Goal: Entertainment & Leisure: Consume media (video, audio)

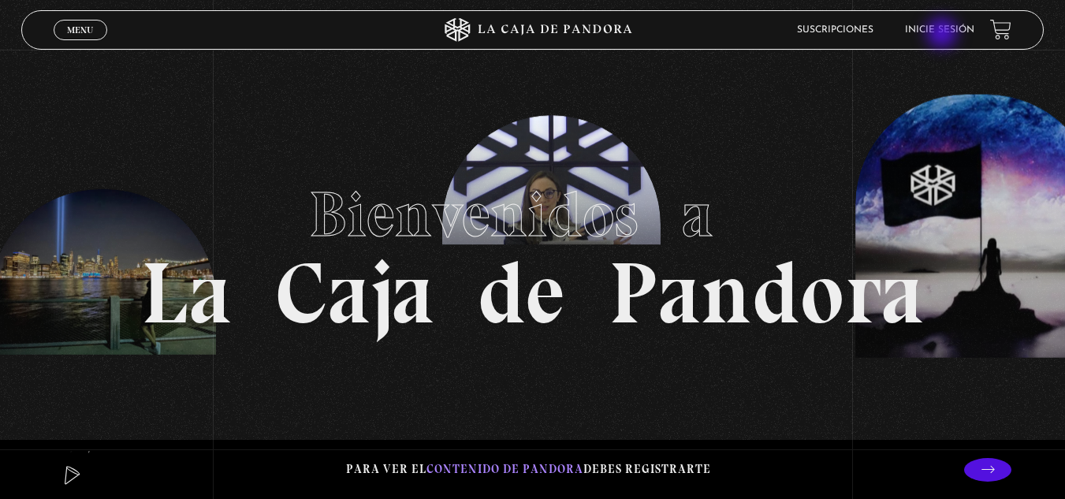
click at [945, 36] on li "Inicie sesión" at bounding box center [939, 29] width 69 height 24
click at [942, 27] on link "Inicie sesión" at bounding box center [939, 29] width 69 height 9
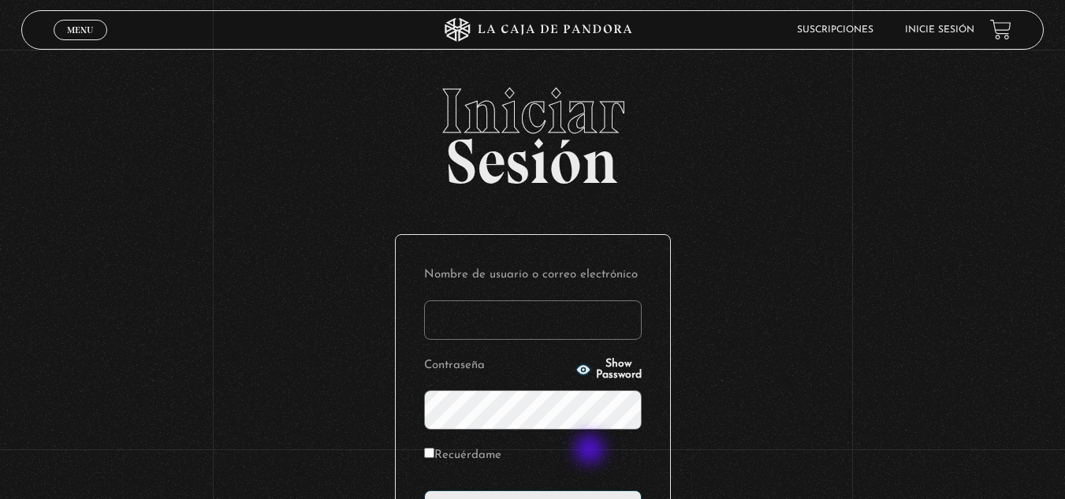
scroll to position [192, 0]
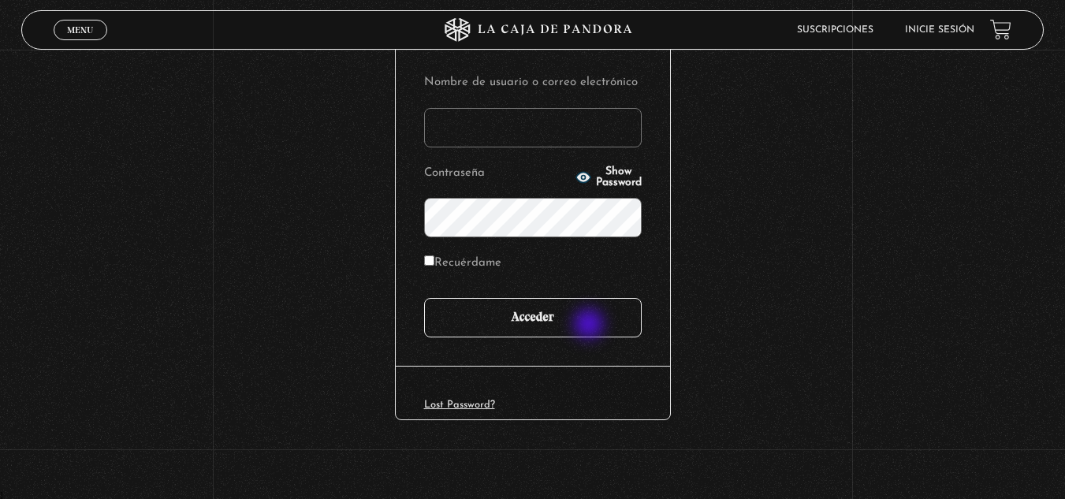
type input "k.alvaradosancho@gmail.com"
click at [587, 320] on input "Acceder" at bounding box center [533, 317] width 218 height 39
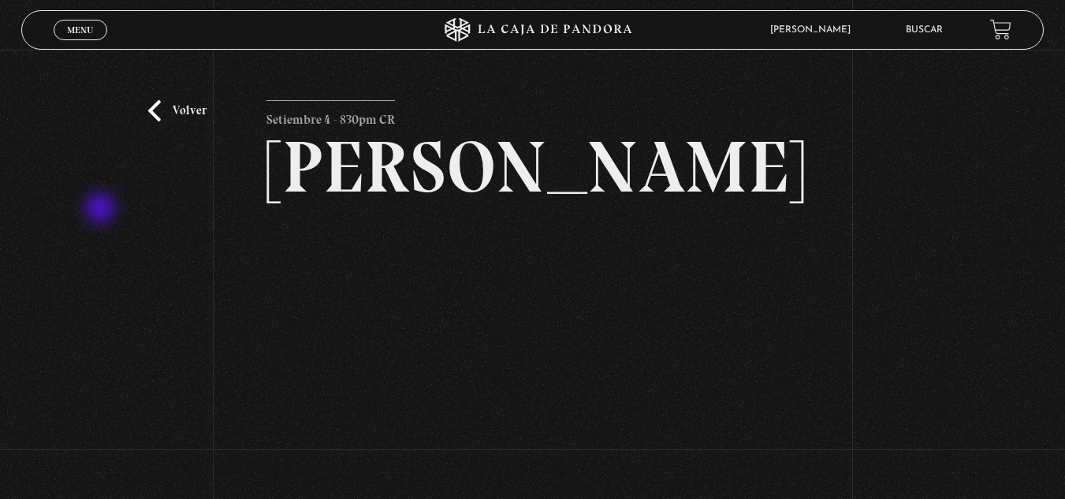
click at [102, 210] on div "Volver Setiembre 4 - 830pm CR Maria Gabriela de Faria" at bounding box center [532, 304] width 1065 height 508
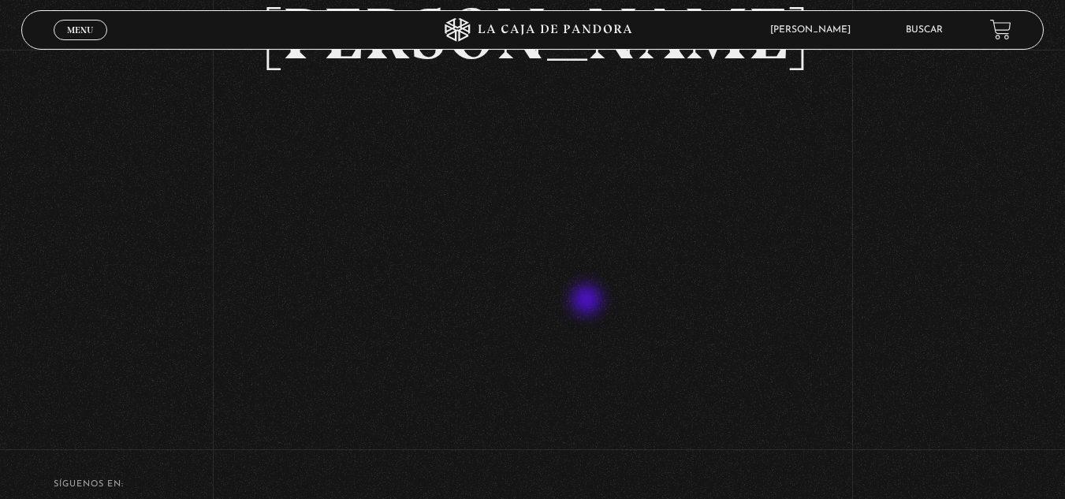
scroll to position [134, 0]
click at [867, 361] on div "Volver Setiembre 4 - 830pm CR Maria Gabriela de Faria" at bounding box center [532, 170] width 1065 height 508
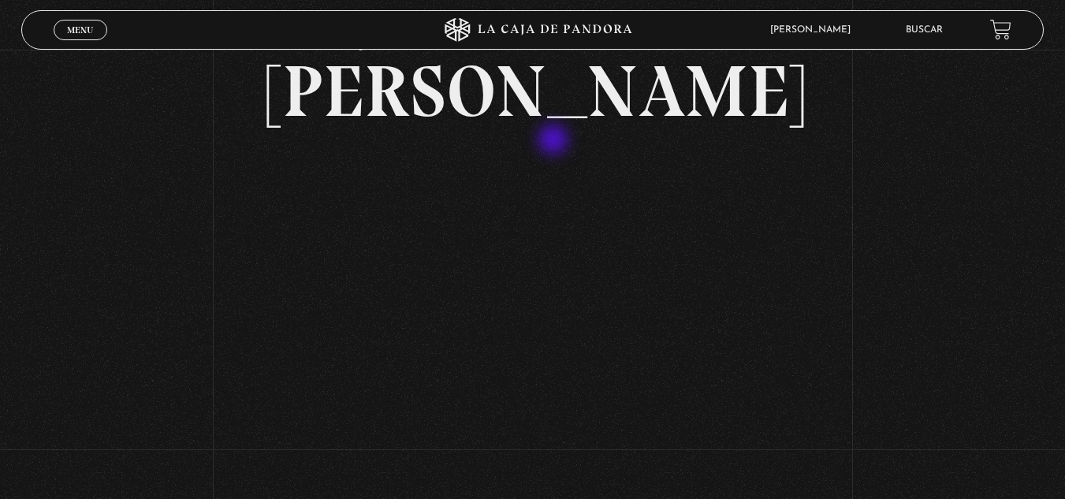
scroll to position [75, 0]
click at [925, 226] on div "Volver Setiembre 4 - 830pm CR Maria Gabriela de Faria" at bounding box center [532, 229] width 1065 height 508
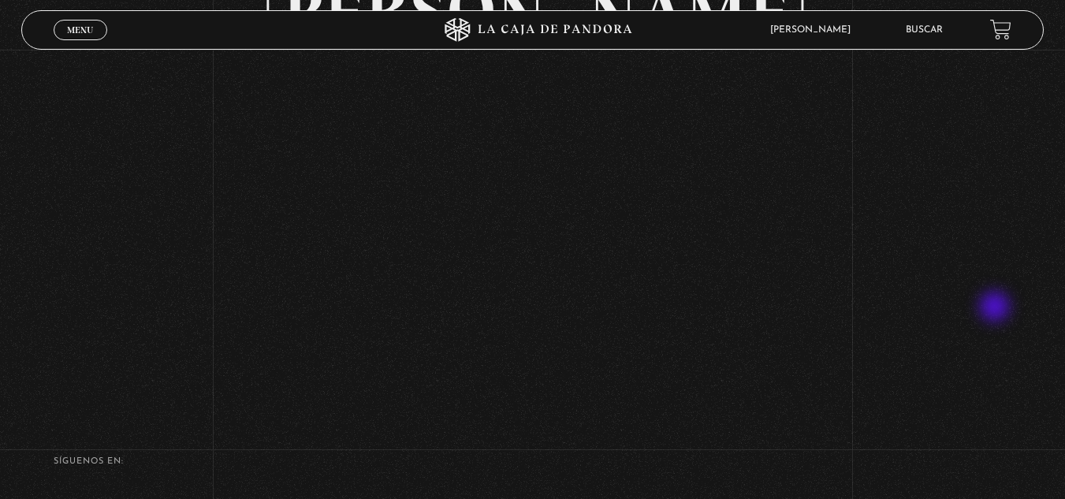
scroll to position [155, 0]
click at [927, 286] on div "Volver Setiembre 4 - 830pm CR Maria Gabriela de Faria" at bounding box center [532, 148] width 1065 height 508
